Goal: Register for event/course

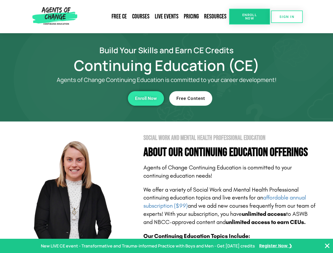
click at [167, 127] on section "Social Work and Mental Health Professional Education About Our Continuing Educa…" at bounding box center [166, 233] width 333 height 222
click at [216, 17] on link "Resources" at bounding box center [216, 17] width 28 height 12
click at [250, 17] on span "Enroll Now" at bounding box center [250, 16] width 24 height 7
click at [287, 17] on span "SIGN IN" at bounding box center [287, 16] width 15 height 3
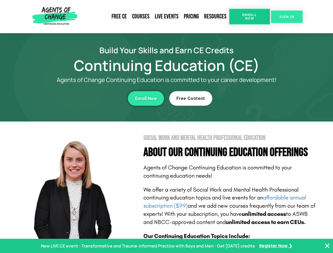
click at [287, 17] on span "SIGN IN" at bounding box center [287, 16] width 15 height 3
click at [92, 98] on div "Enroll Now" at bounding box center [91, 98] width 145 height 15
click at [146, 98] on span "Enroll Now" at bounding box center [146, 98] width 22 height 4
